Goal: Information Seeking & Learning: Learn about a topic

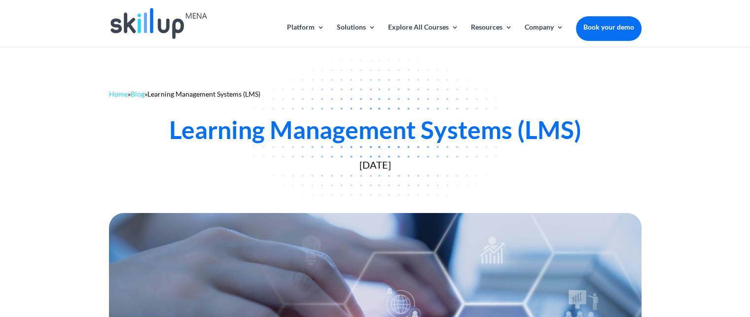
click at [633, 134] on div at bounding box center [375, 158] width 750 height 317
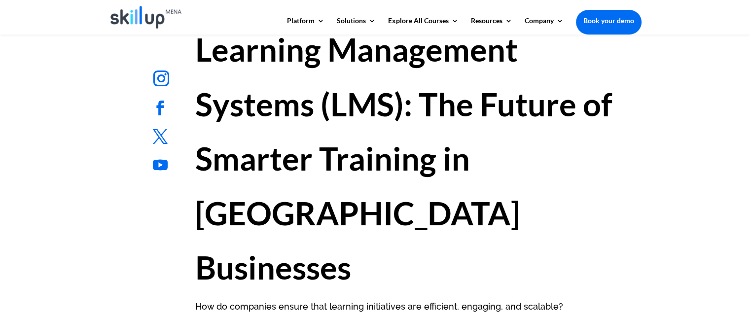
scroll to position [444, 0]
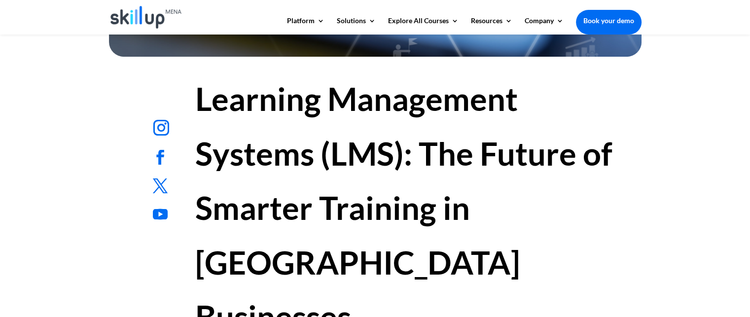
click at [395, 108] on h1 "Learning Management Systems (LMS): The Future of Smarter Training in [GEOGRAPHI…" at bounding box center [412, 211] width 434 height 278
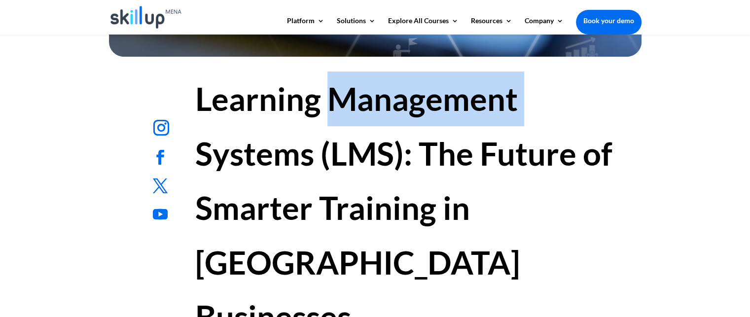
click at [395, 108] on h1 "Learning Management Systems (LMS): The Future of Smarter Training in [GEOGRAPHI…" at bounding box center [412, 211] width 434 height 278
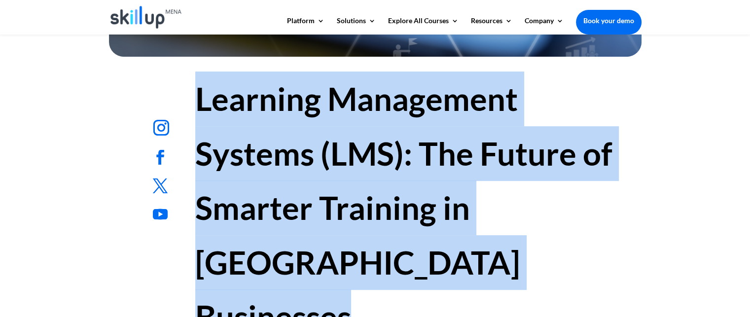
click at [395, 108] on h1 "Learning Management Systems (LMS): The Future of Smarter Training in [GEOGRAPHI…" at bounding box center [412, 211] width 434 height 278
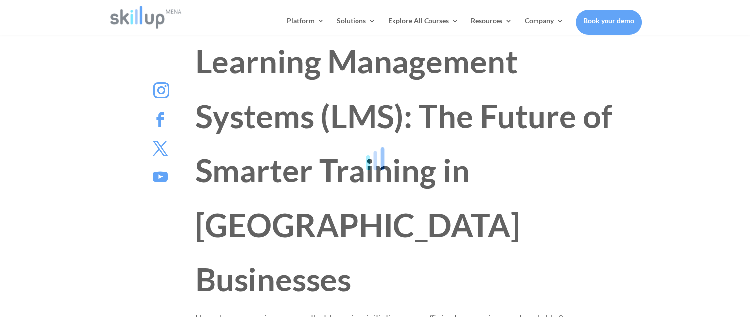
scroll to position [395, 0]
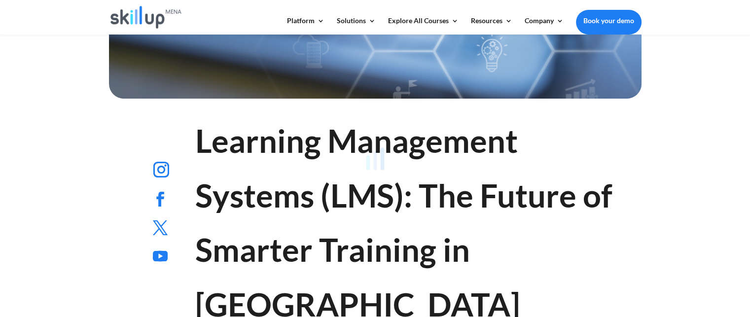
click at [257, 173] on div at bounding box center [375, 158] width 750 height 317
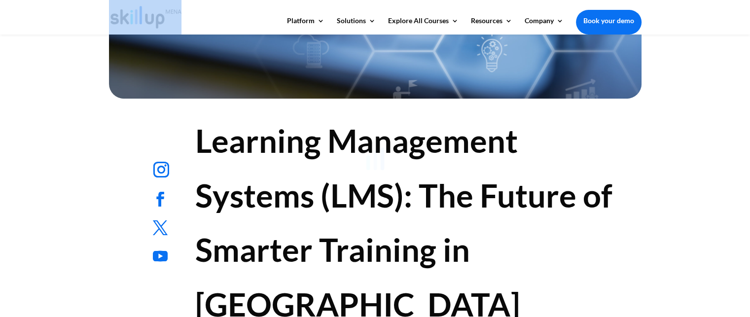
click at [257, 173] on div at bounding box center [375, 158] width 750 height 317
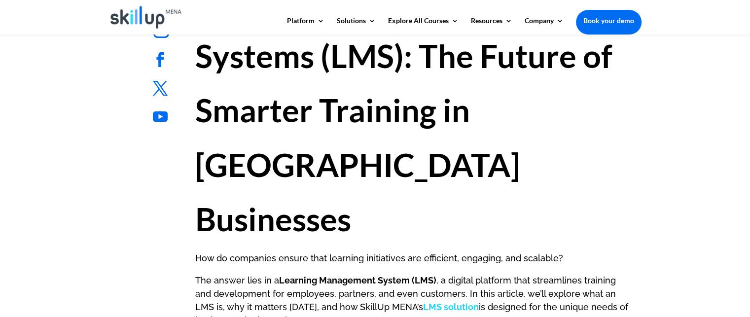
scroll to position [444, 0]
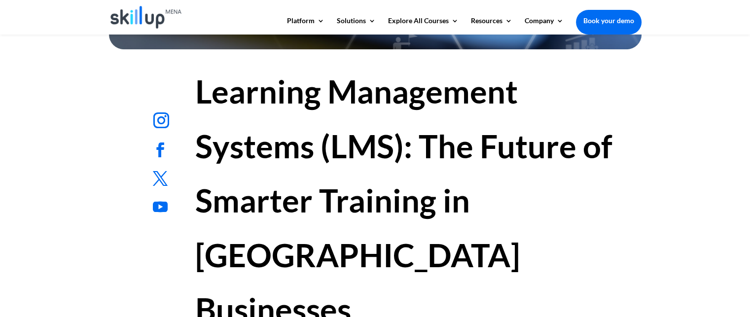
click at [302, 140] on h1 "Learning Management Systems (LMS): The Future of Smarter Training in [GEOGRAPHI…" at bounding box center [412, 203] width 434 height 278
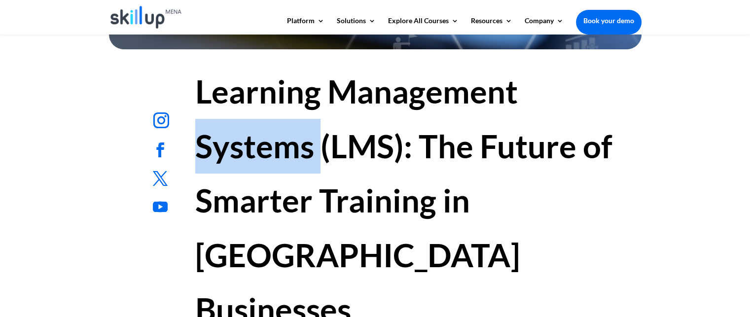
click at [302, 140] on h1 "Learning Management Systems (LMS): The Future of Smarter Training in [GEOGRAPHI…" at bounding box center [412, 203] width 434 height 278
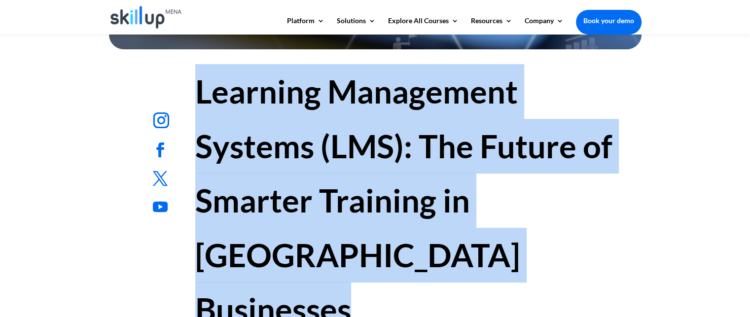
click at [302, 140] on h1 "Learning Management Systems (LMS): The Future of Smarter Training in [GEOGRAPHI…" at bounding box center [412, 203] width 434 height 278
click at [324, 179] on h1 "Learning Management Systems (LMS): The Future of Smarter Training in [GEOGRAPHI…" at bounding box center [412, 203] width 434 height 278
